Goal: Transaction & Acquisition: Obtain resource

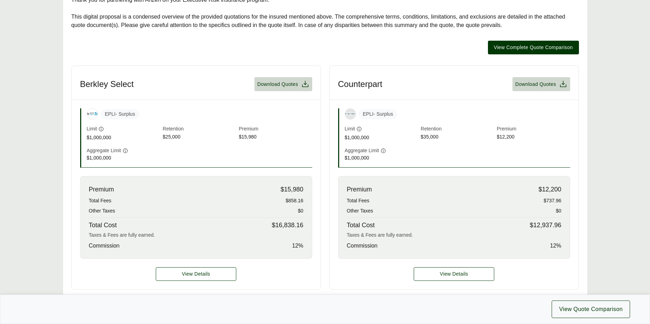
scroll to position [210, 0]
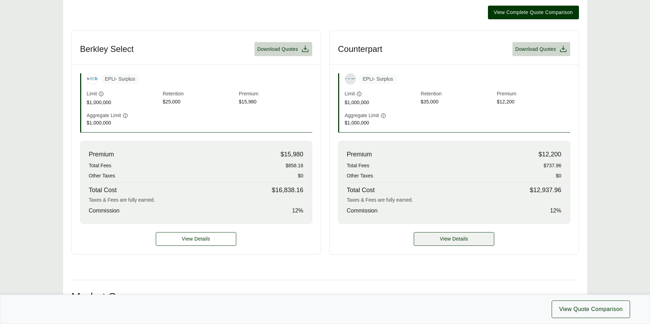
click at [446, 240] on span "View Details" at bounding box center [454, 238] width 28 height 7
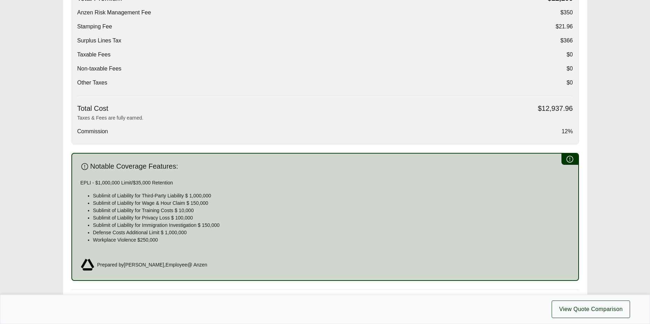
scroll to position [315, 0]
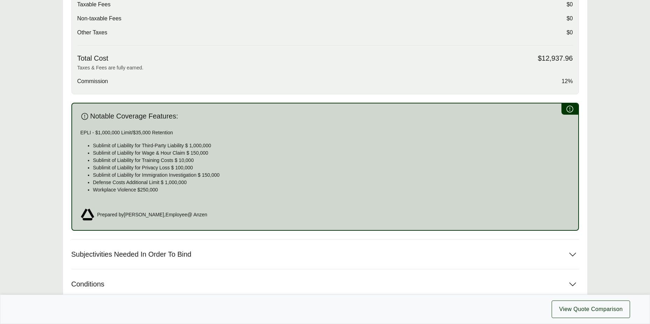
click at [205, 173] on p "Sublimit of Liability for Immigration Investigation $ 150,000" at bounding box center [331, 174] width 477 height 7
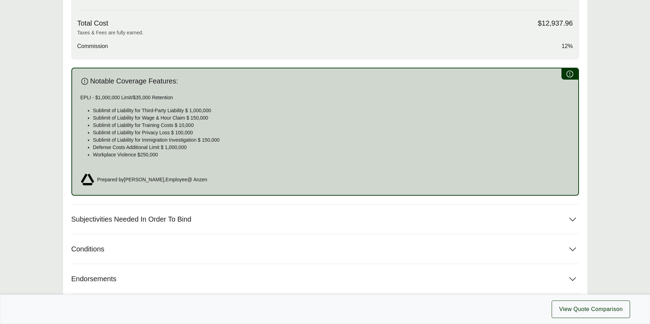
scroll to position [385, 0]
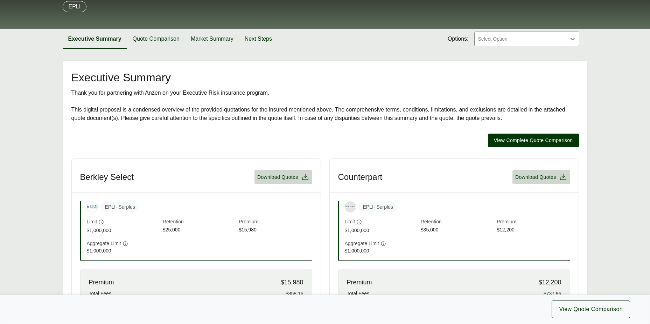
scroll to position [105, 0]
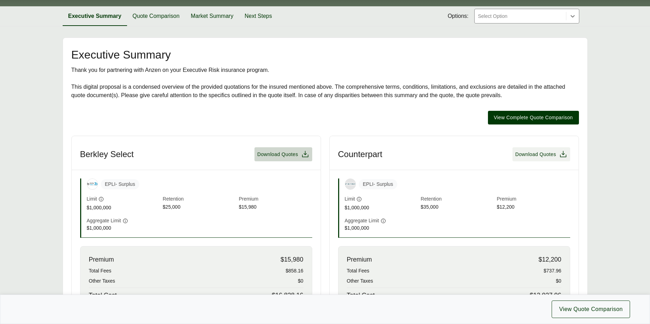
click at [563, 153] on icon at bounding box center [563, 154] width 8 height 8
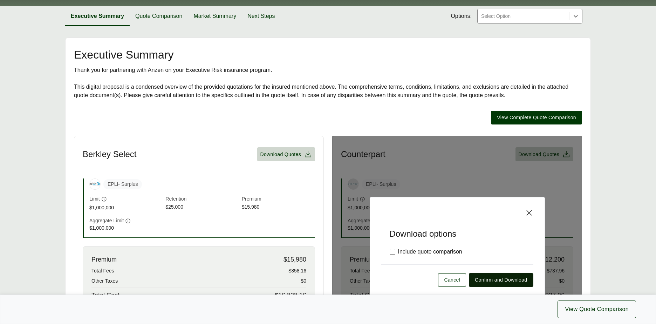
click at [491, 281] on span "Confirm and Download" at bounding box center [501, 279] width 52 height 7
